Goal: Navigation & Orientation: Understand site structure

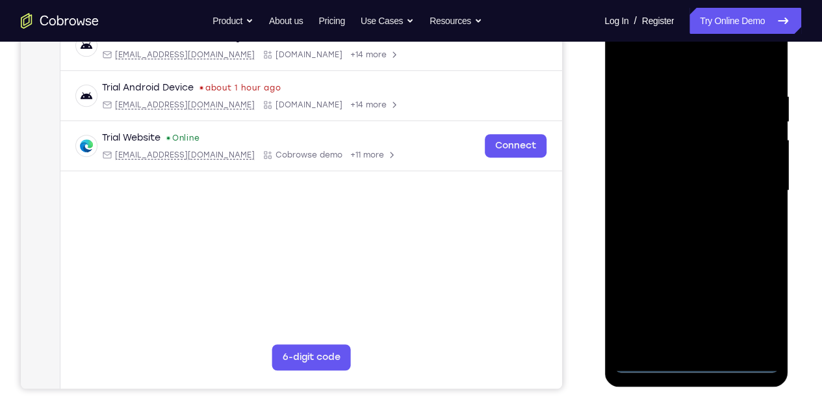
click at [702, 363] on div at bounding box center [696, 190] width 164 height 364
click at [748, 296] on div at bounding box center [696, 190] width 164 height 364
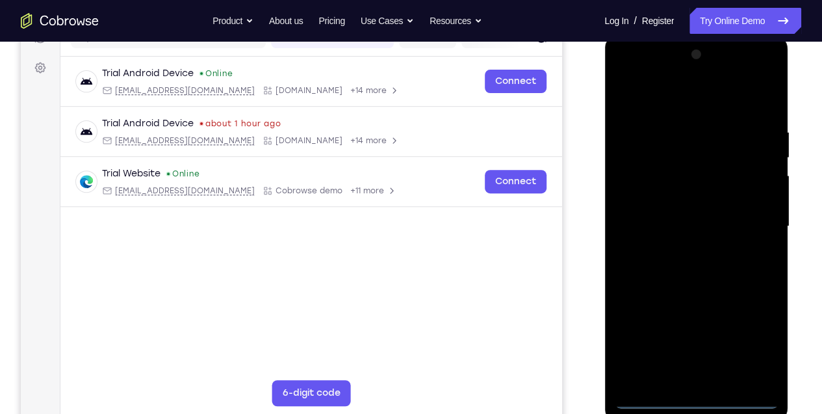
scroll to position [173, 0]
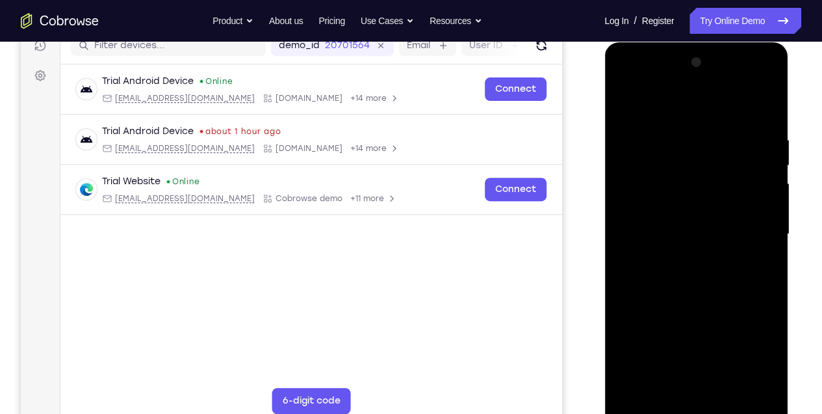
click at [674, 103] on div at bounding box center [696, 234] width 164 height 364
click at [748, 233] on div at bounding box center [696, 234] width 164 height 364
click at [683, 260] on div at bounding box center [696, 234] width 164 height 364
click at [685, 224] on div at bounding box center [696, 234] width 164 height 364
click at [668, 233] on div at bounding box center [696, 234] width 164 height 364
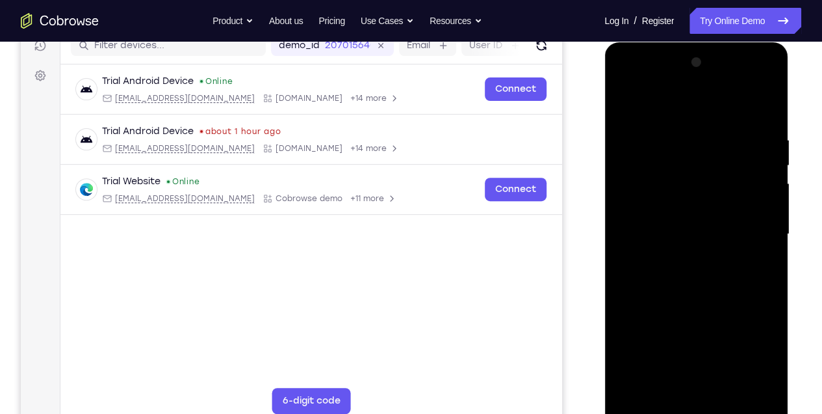
click at [677, 300] on div at bounding box center [696, 234] width 164 height 364
click at [733, 388] on div at bounding box center [696, 234] width 164 height 364
click at [703, 302] on div at bounding box center [696, 234] width 164 height 364
click at [722, 216] on div at bounding box center [696, 234] width 164 height 364
click at [761, 103] on div at bounding box center [696, 234] width 164 height 364
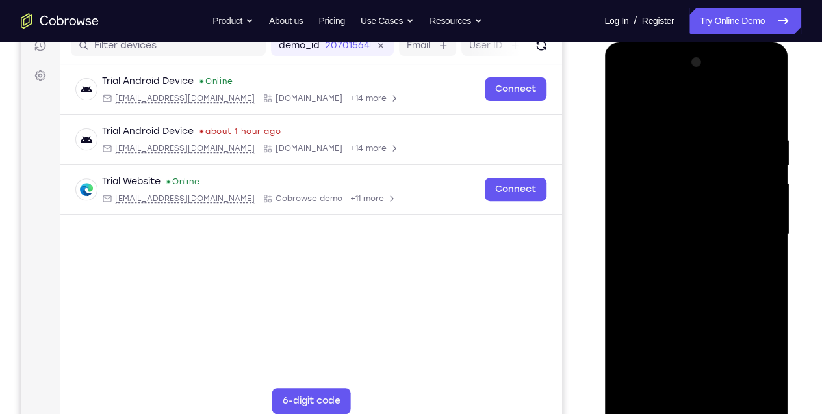
click at [625, 106] on div at bounding box center [696, 234] width 164 height 364
click at [625, 102] on div at bounding box center [696, 234] width 164 height 364
drag, startPoint x: 694, startPoint y: 282, endPoint x: 701, endPoint y: 60, distance: 222.5
click at [701, 60] on div at bounding box center [696, 234] width 164 height 364
drag, startPoint x: 710, startPoint y: 243, endPoint x: 720, endPoint y: 90, distance: 152.5
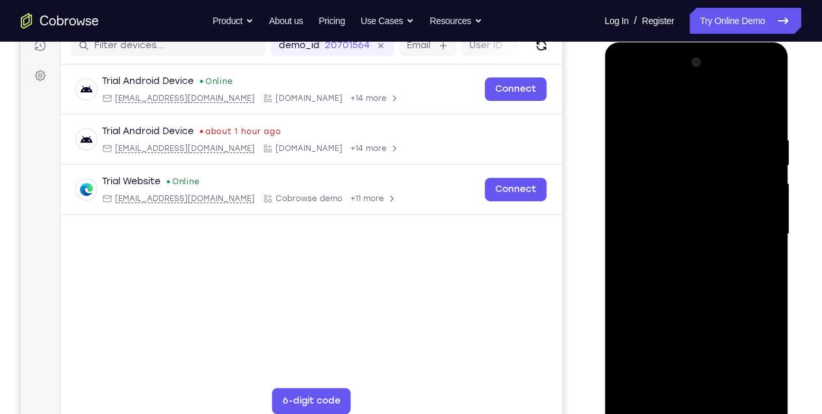
click at [720, 90] on div at bounding box center [696, 234] width 164 height 364
drag, startPoint x: 726, startPoint y: 124, endPoint x: 723, endPoint y: 261, distance: 137.9
click at [723, 261] on div at bounding box center [696, 234] width 164 height 364
click at [646, 163] on div at bounding box center [696, 234] width 164 height 364
drag, startPoint x: 653, startPoint y: 162, endPoint x: 674, endPoint y: 401, distance: 240.2
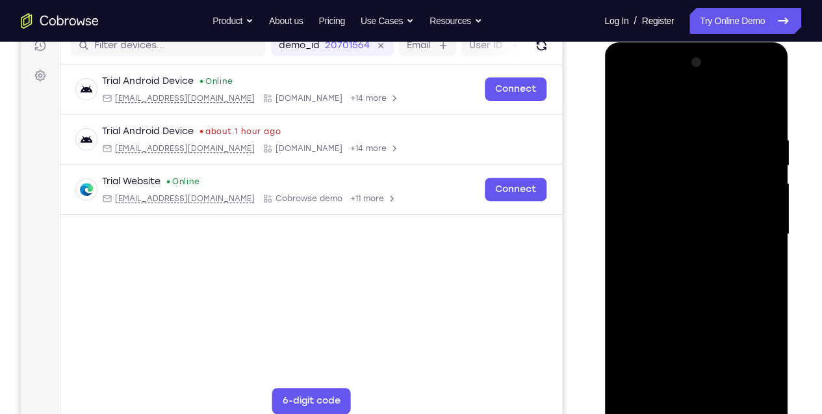
click at [674, 401] on div at bounding box center [696, 234] width 164 height 364
drag, startPoint x: 713, startPoint y: 215, endPoint x: 711, endPoint y: 335, distance: 119.6
click at [711, 334] on div at bounding box center [696, 234] width 164 height 364
click at [633, 133] on div at bounding box center [696, 234] width 164 height 364
click at [743, 382] on div at bounding box center [696, 234] width 164 height 364
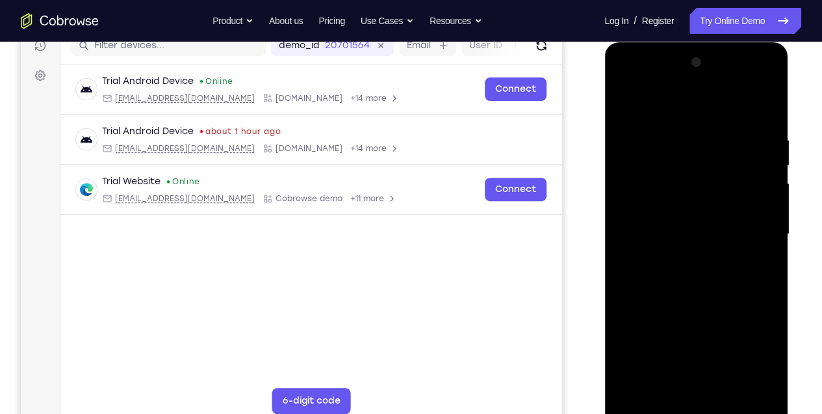
click at [763, 107] on div at bounding box center [696, 234] width 164 height 364
click at [627, 107] on div at bounding box center [696, 234] width 164 height 364
click at [702, 139] on div at bounding box center [696, 234] width 164 height 364
click at [761, 386] on div at bounding box center [696, 234] width 164 height 364
click at [765, 107] on div at bounding box center [696, 234] width 164 height 364
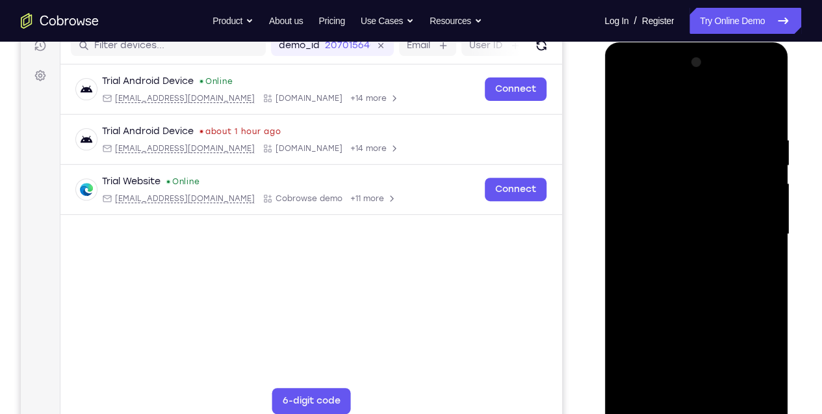
drag, startPoint x: 728, startPoint y: 316, endPoint x: 733, endPoint y: 285, distance: 31.6
click at [733, 289] on div at bounding box center [696, 234] width 164 height 364
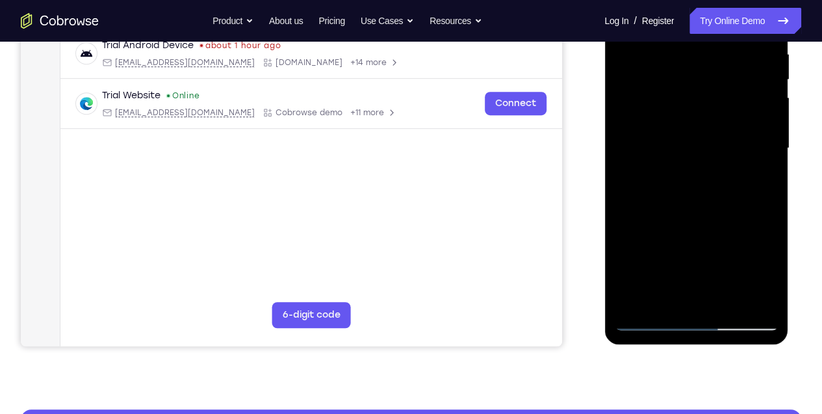
scroll to position [260, 0]
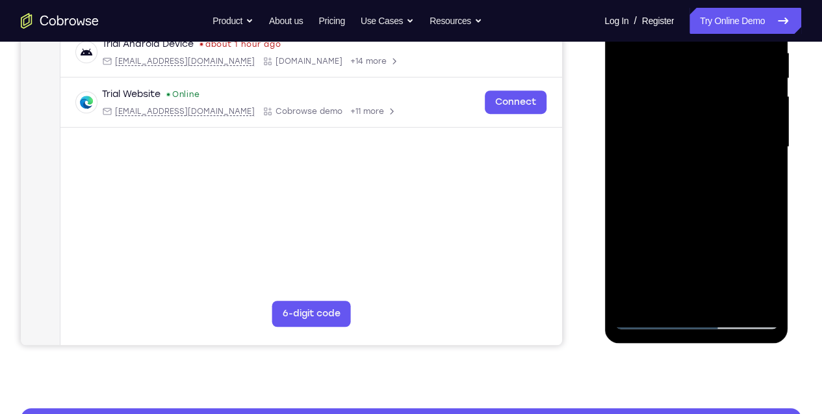
drag, startPoint x: 725, startPoint y: 211, endPoint x: 714, endPoint y: 116, distance: 95.6
click at [715, 120] on div at bounding box center [696, 147] width 164 height 364
drag, startPoint x: 722, startPoint y: 199, endPoint x: 725, endPoint y: 69, distance: 130.1
click at [725, 70] on div at bounding box center [696, 147] width 164 height 364
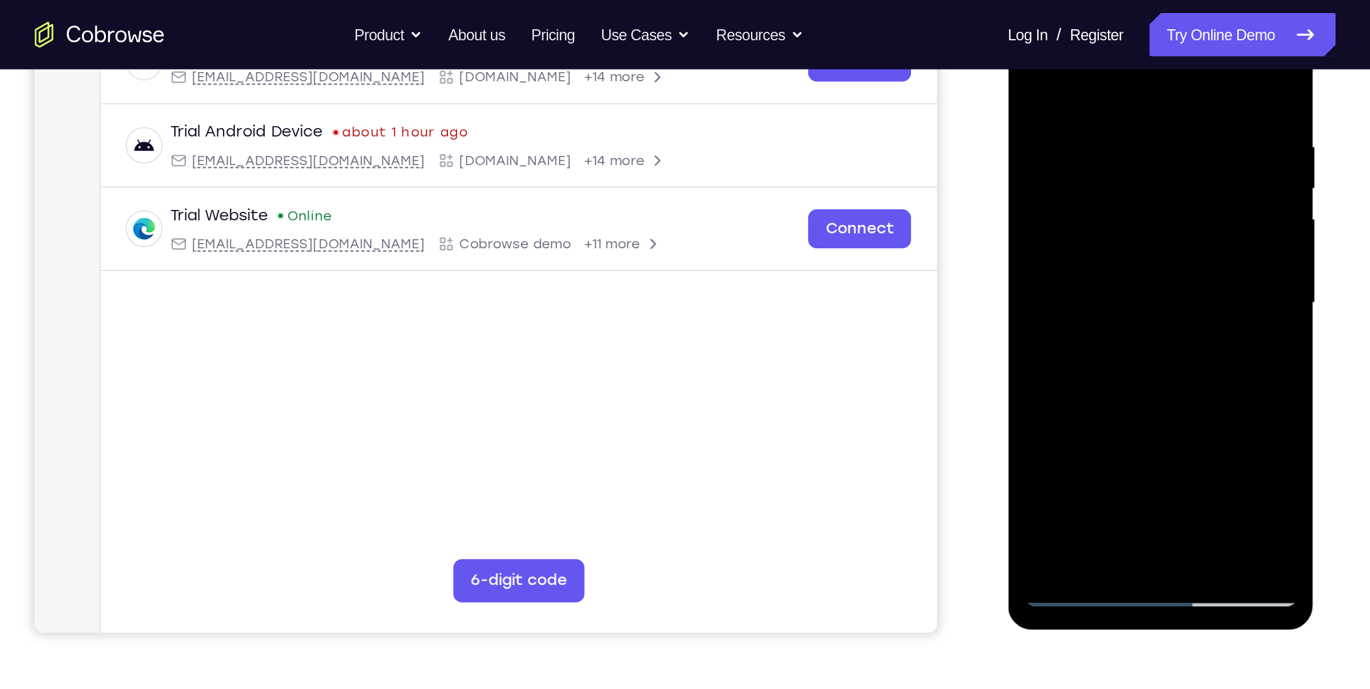
scroll to position [217, 0]
